Goal: Find contact information: Find contact information

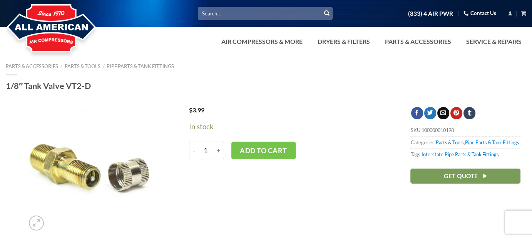
click at [482, 7] on ul "(833) 4 AIR PWR Contact Us Cart No products in the cart. Return to shop" at bounding box center [430, 13] width 192 height 13
click at [479, 11] on link "Contact Us" at bounding box center [479, 13] width 33 height 12
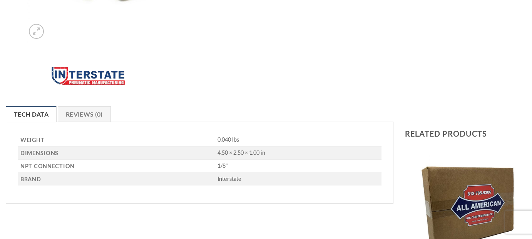
scroll to position [192, 0]
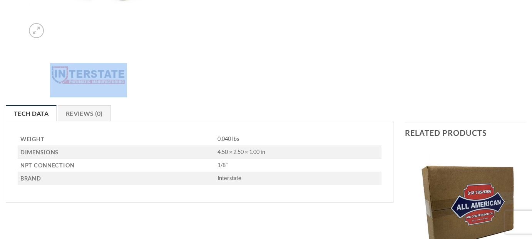
drag, startPoint x: 130, startPoint y: 84, endPoint x: 65, endPoint y: 70, distance: 67.0
click at [65, 70] on div at bounding box center [89, 80] width 154 height 34
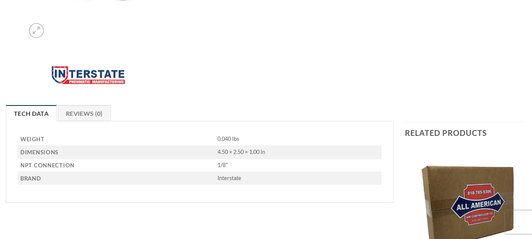
click at [188, 75] on div "$ 3.99 In stock - 1/8" Tank Valve VT2-D quantity 1 + Add to cart" at bounding box center [288, 6] width 222 height 183
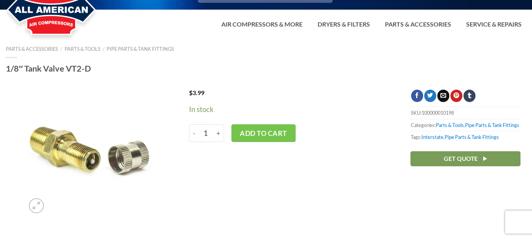
scroll to position [0, 0]
